Goal: Information Seeking & Learning: Understand process/instructions

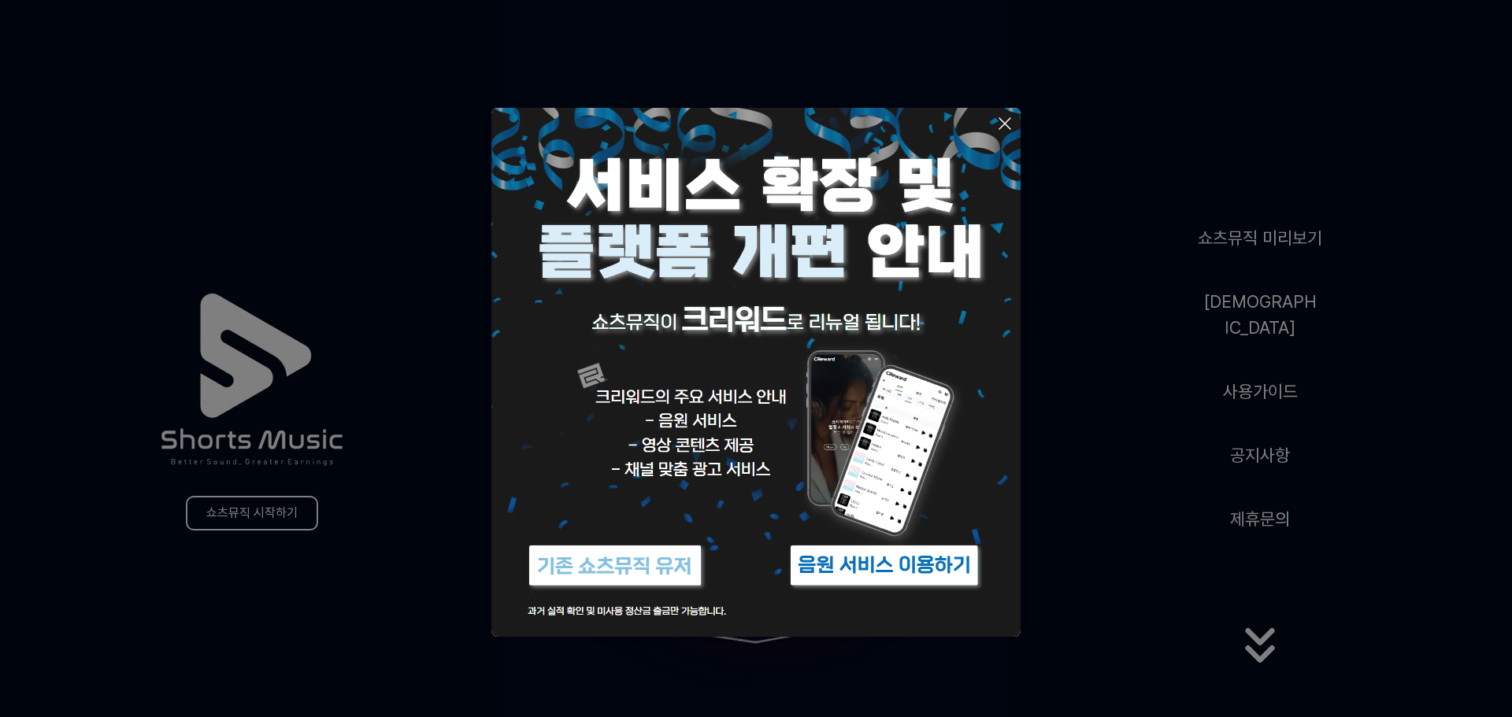
click at [718, 312] on img at bounding box center [755, 372] width 529 height 529
click at [910, 572] on img at bounding box center [884, 565] width 197 height 59
click at [1005, 120] on icon at bounding box center [1004, 123] width 19 height 19
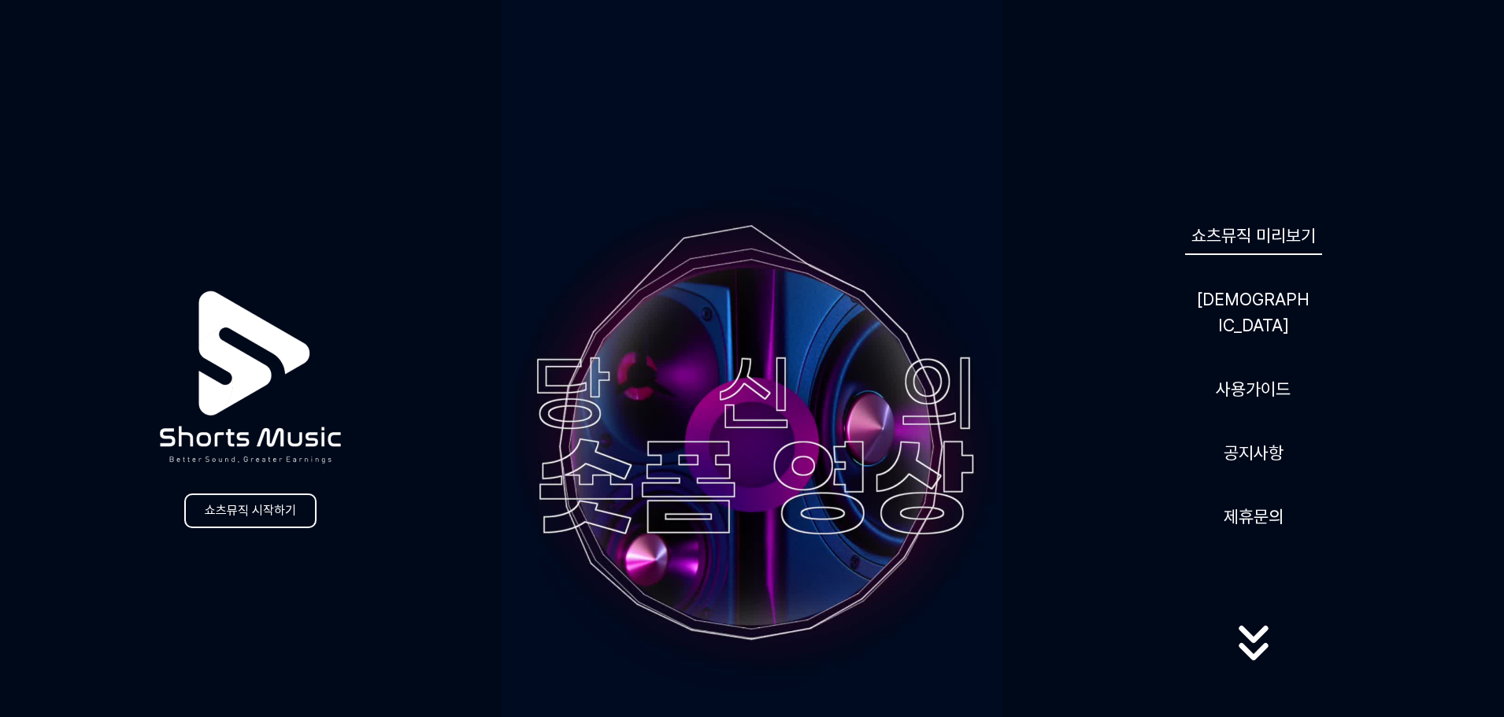
click at [1224, 254] on link "쇼츠뮤직 미리보기" at bounding box center [1253, 236] width 137 height 39
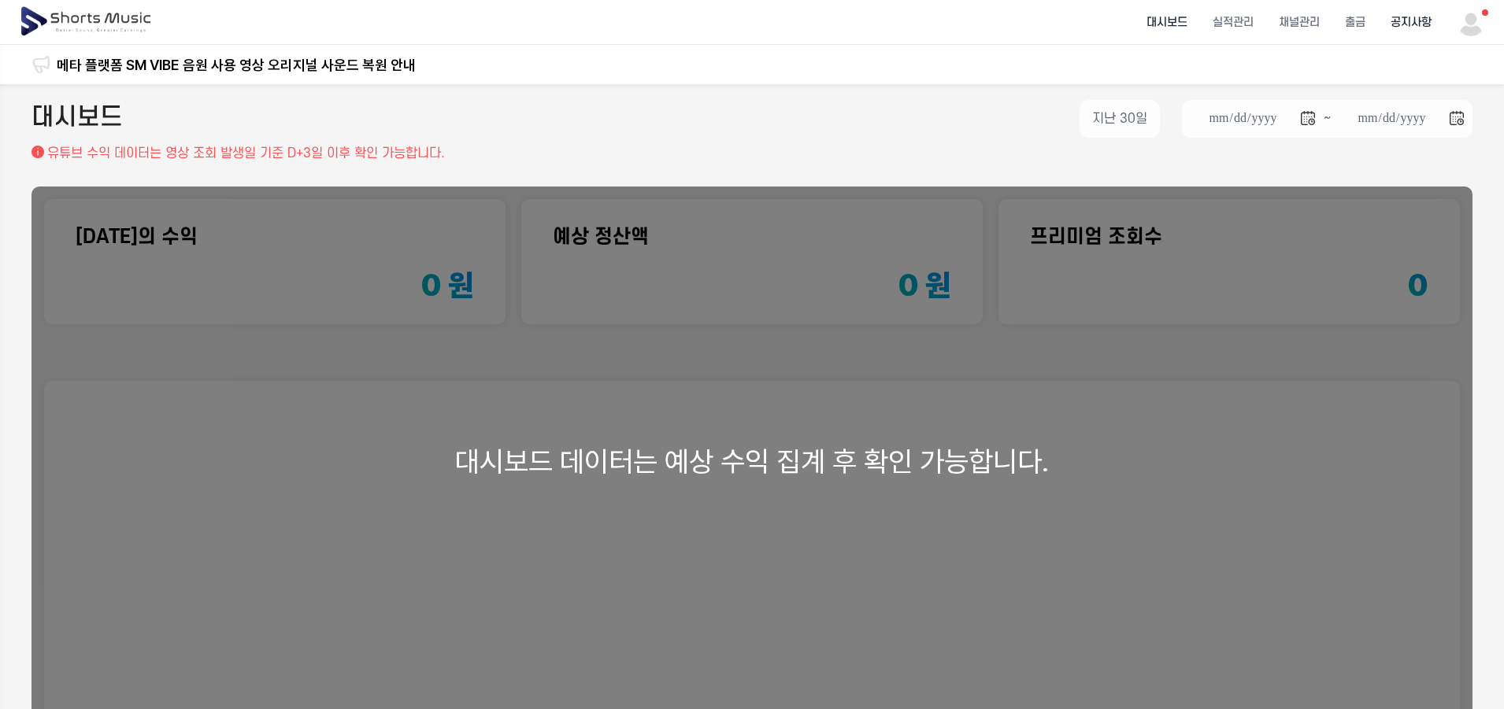
click at [1395, 20] on li "공지사항" at bounding box center [1411, 23] width 66 height 42
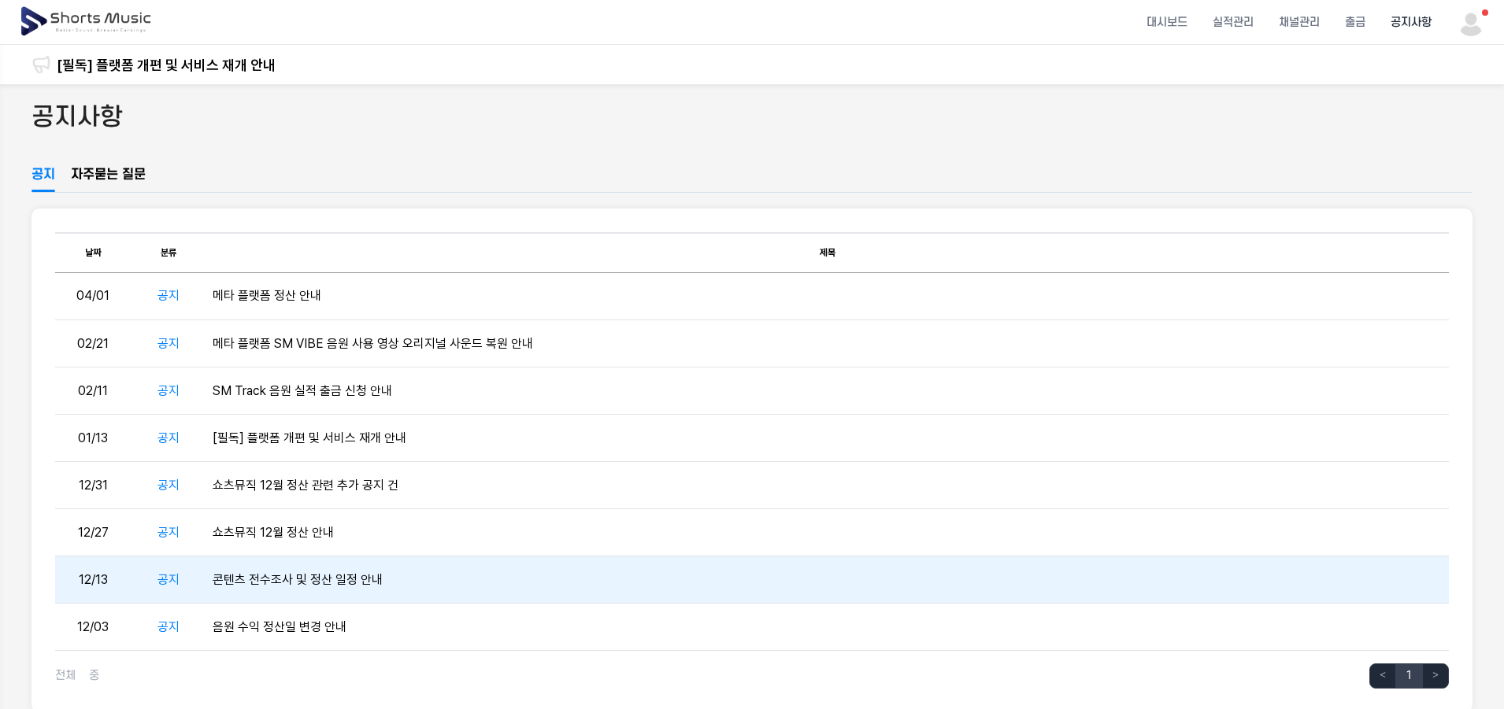
click at [344, 588] on td "콘텐츠 전수조사 및 정산 일정 안내" at bounding box center [827, 580] width 1242 height 47
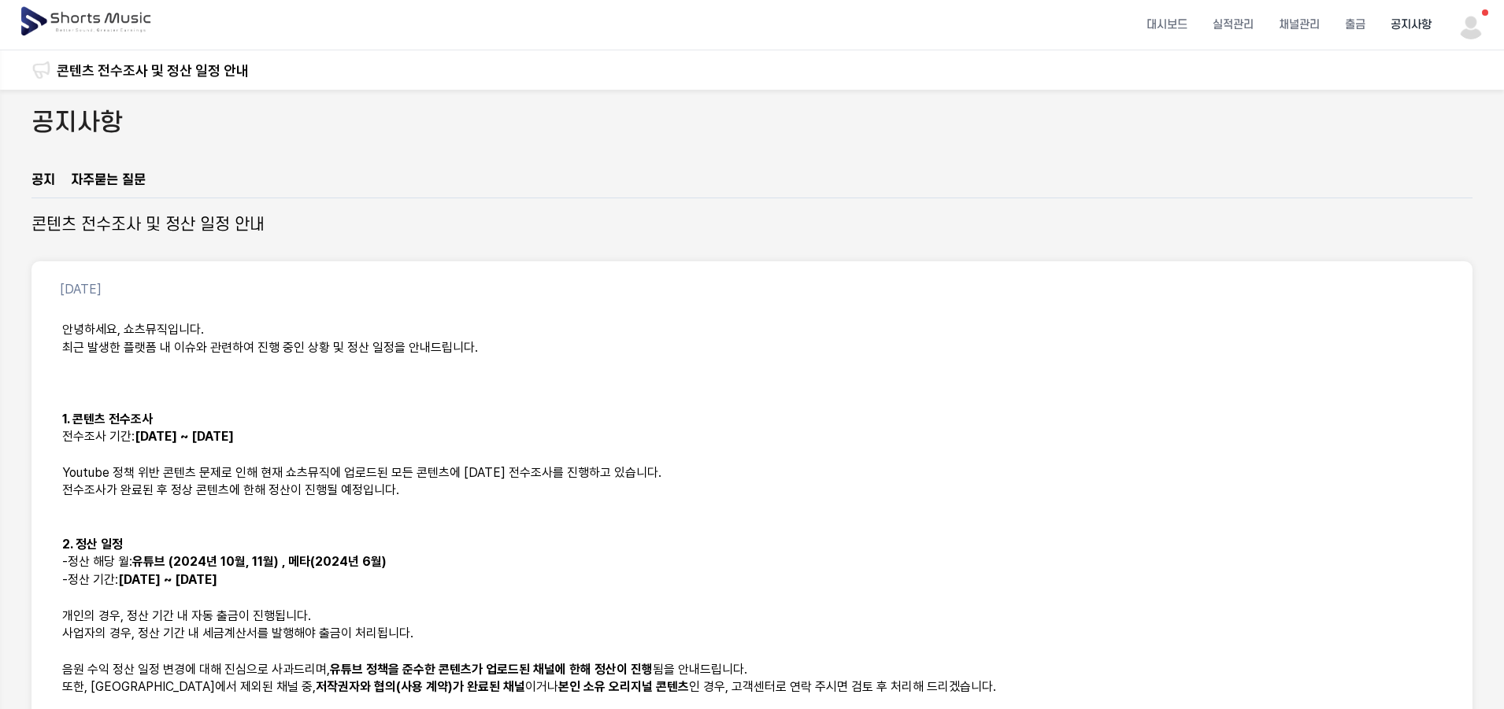
click at [113, 13] on img at bounding box center [87, 22] width 136 height 44
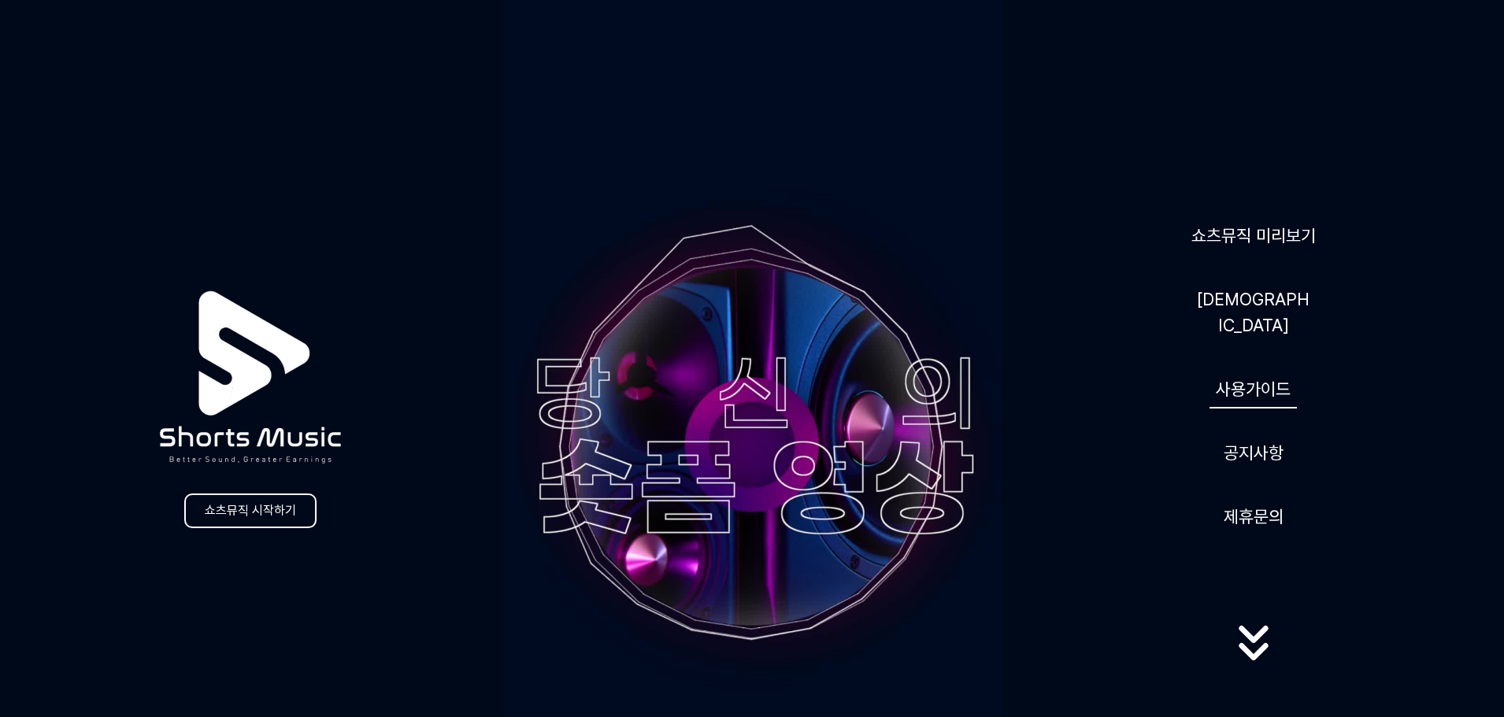
click at [1260, 379] on link "사용가이드" at bounding box center [1252, 389] width 87 height 39
